Goal: Check status: Check status

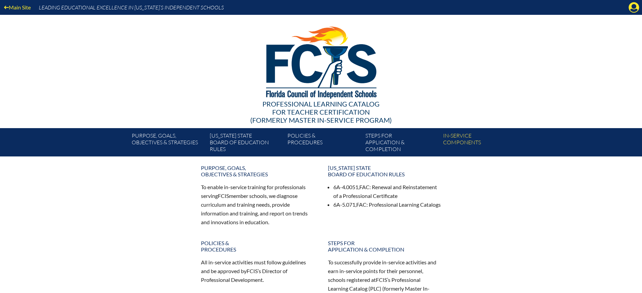
drag, startPoint x: 0, startPoint y: 0, endPoint x: 626, endPoint y: 14, distance: 626.5
click at [630, 9] on icon "Manage Account" at bounding box center [633, 7] width 11 height 11
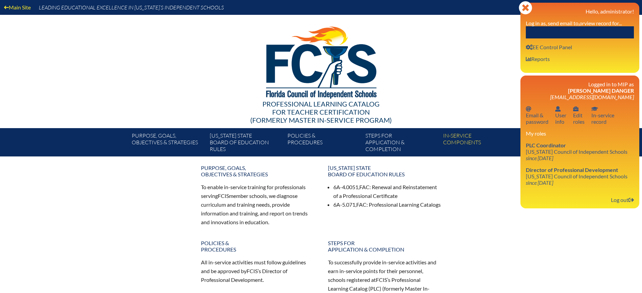
click at [587, 37] on input "text" at bounding box center [580, 32] width 108 height 12
paste input "[PERSON_NAME]"
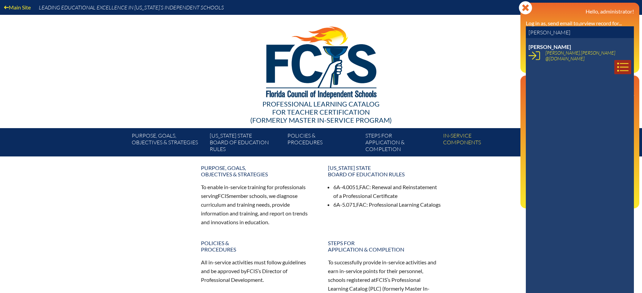
type input "[PERSON_NAME]"
click at [617, 61] on icon at bounding box center [622, 66] width 11 height 11
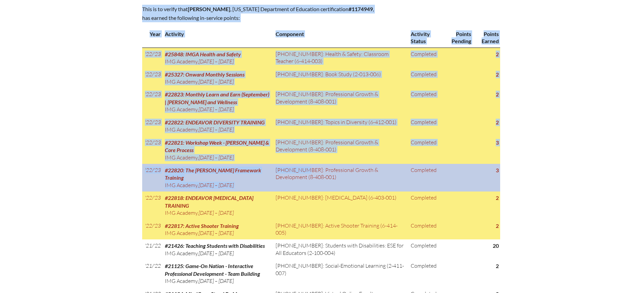
scroll to position [422, 0]
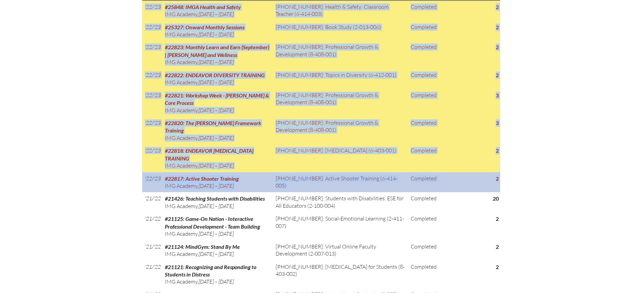
drag, startPoint x: 143, startPoint y: 28, endPoint x: 498, endPoint y: 174, distance: 384.2
copy div "Loremipsumdol Sitame Cons 4, 4212 – Adip 47, 7836 (65 elitse doeius, 4 tempori)…"
